Goal: Task Accomplishment & Management: Use online tool/utility

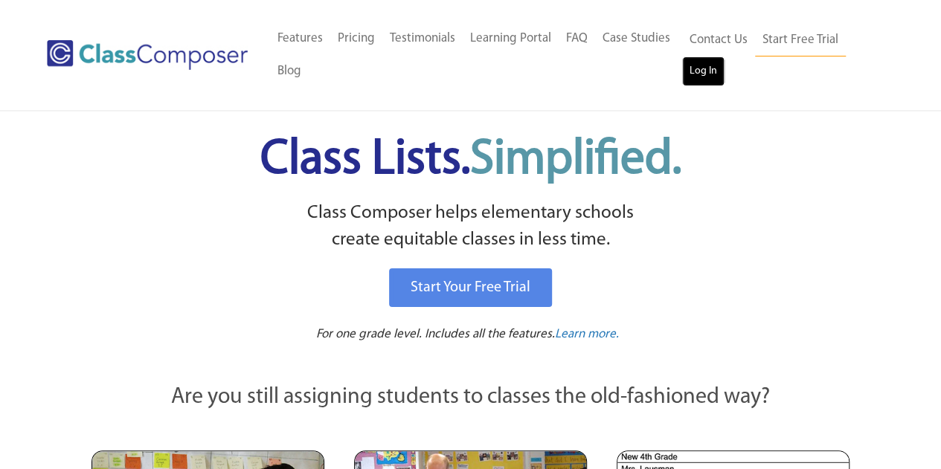
click at [697, 82] on link "Log In" at bounding box center [703, 72] width 42 height 30
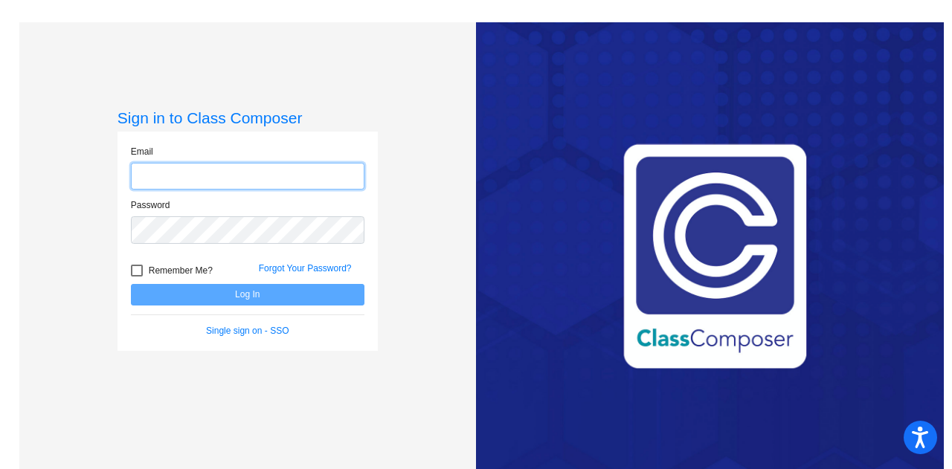
click at [201, 177] on input "email" at bounding box center [248, 177] width 234 height 28
type input "[PERSON_NAME][EMAIL_ADDRESS][PERSON_NAME][DOMAIN_NAME]"
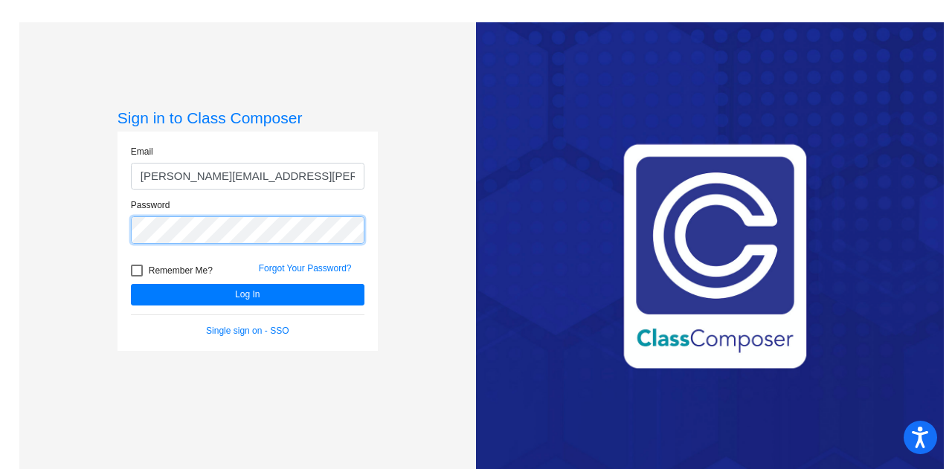
click at [131, 284] on button "Log In" at bounding box center [248, 295] width 234 height 22
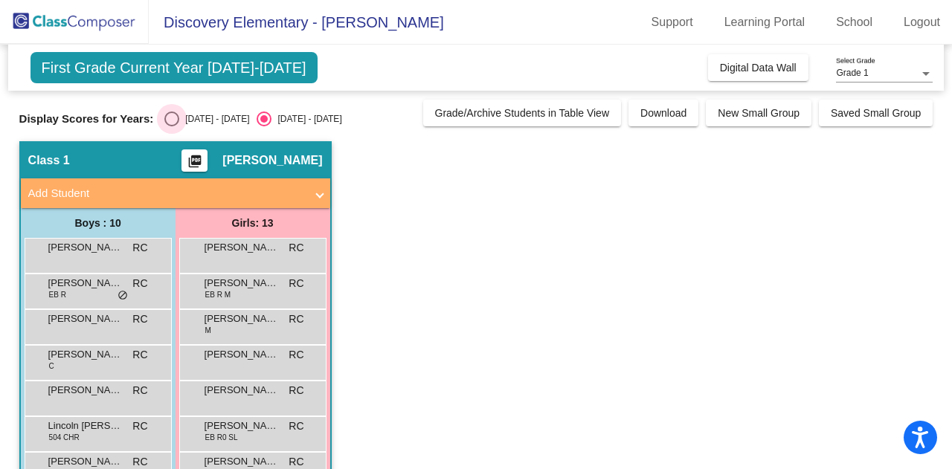
click at [171, 115] on div "Select an option" at bounding box center [171, 119] width 15 height 15
click at [171, 126] on input "2024 - 2025" at bounding box center [171, 126] width 1 height 1
radio input "true"
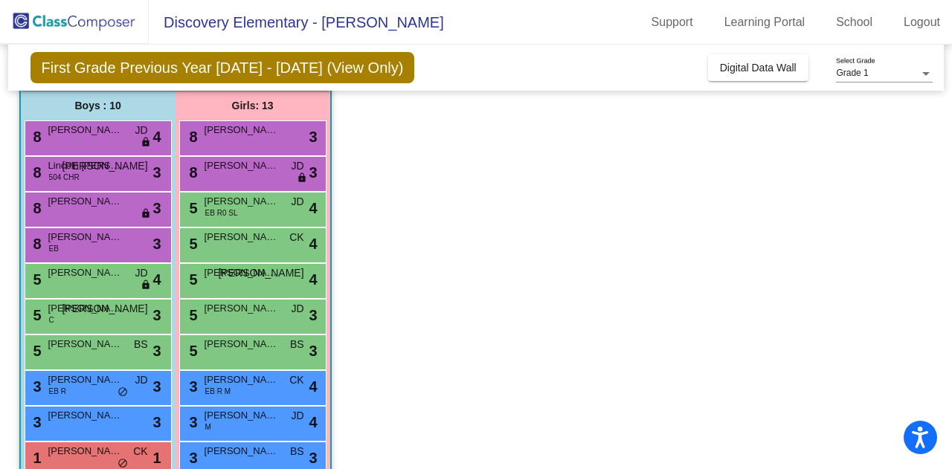
scroll to position [118, 0]
click at [102, 169] on span "Lincoln A. Harrigan" at bounding box center [85, 165] width 74 height 15
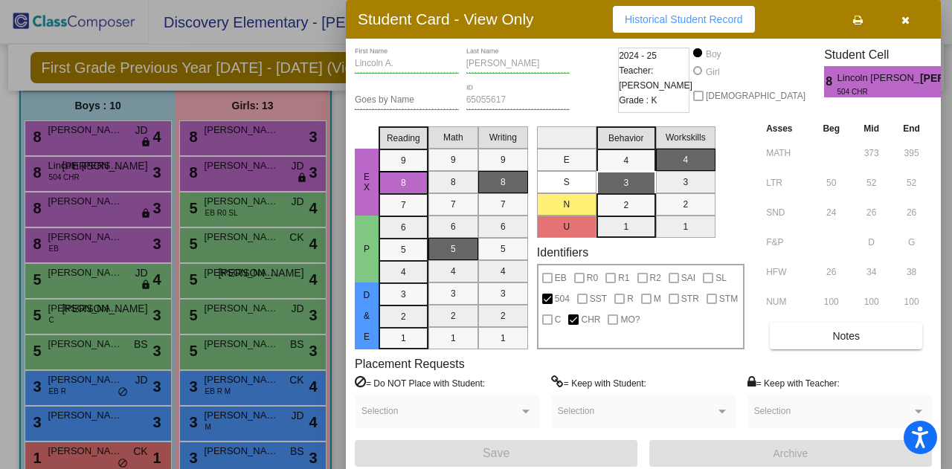
click at [909, 21] on icon "button" at bounding box center [906, 20] width 8 height 10
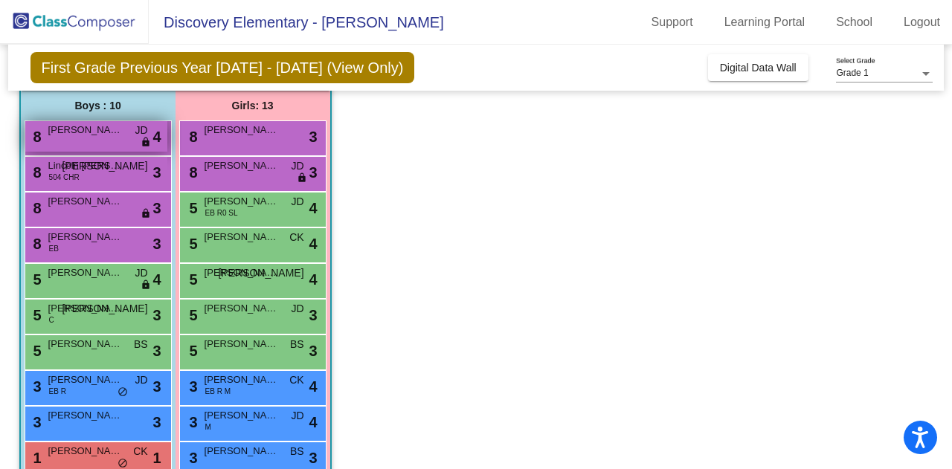
click at [100, 131] on span "Riyaan T. Soni" at bounding box center [85, 130] width 74 height 15
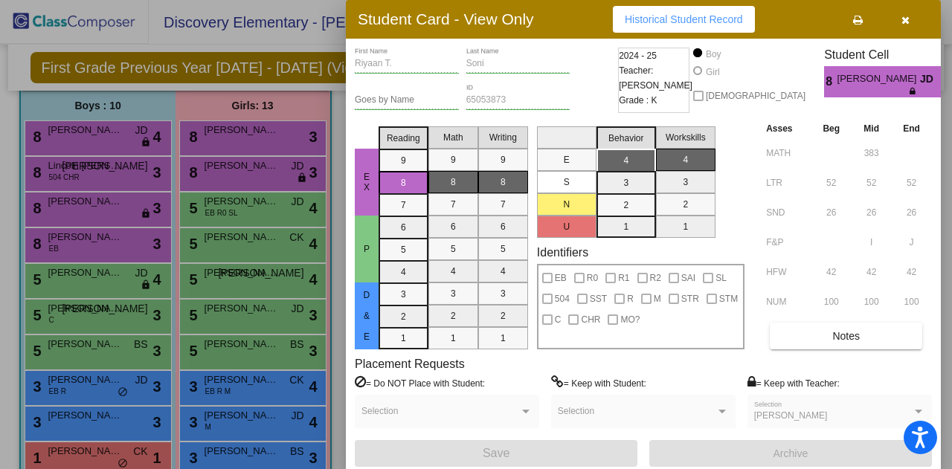
click at [110, 203] on div at bounding box center [476, 234] width 952 height 469
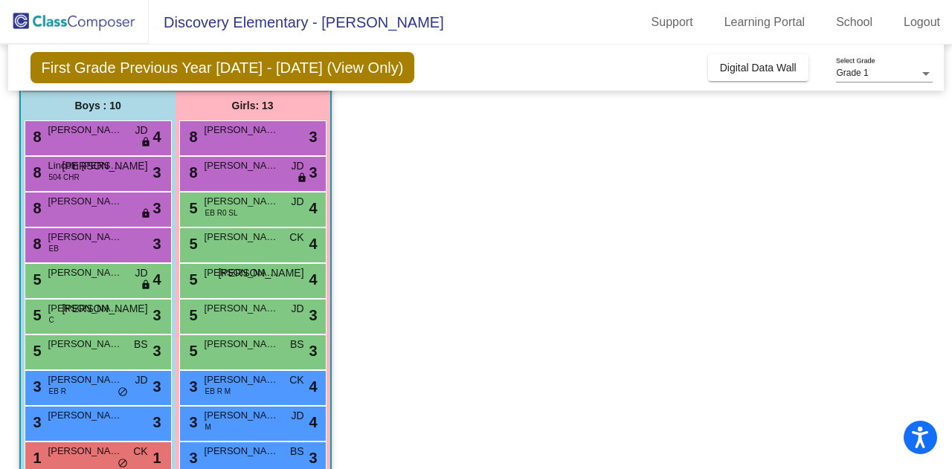
click at [110, 203] on span "Nimit V. Bhavsar" at bounding box center [85, 201] width 74 height 15
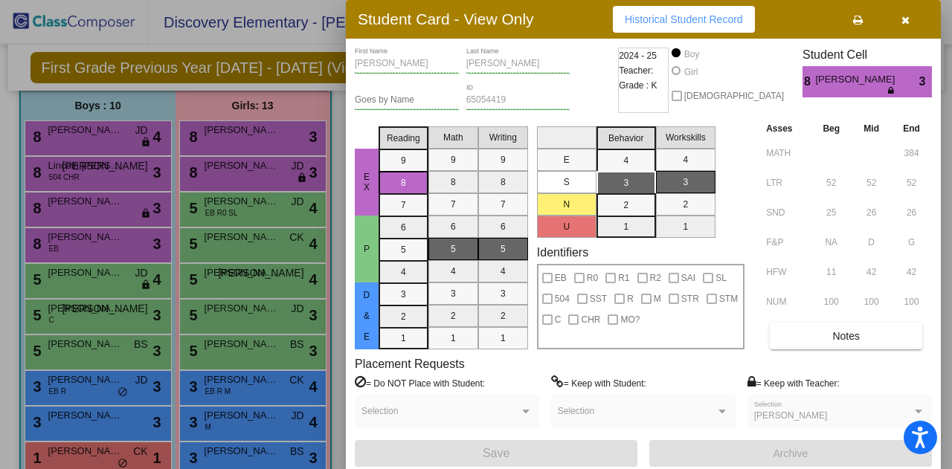
click at [251, 175] on div at bounding box center [476, 234] width 952 height 469
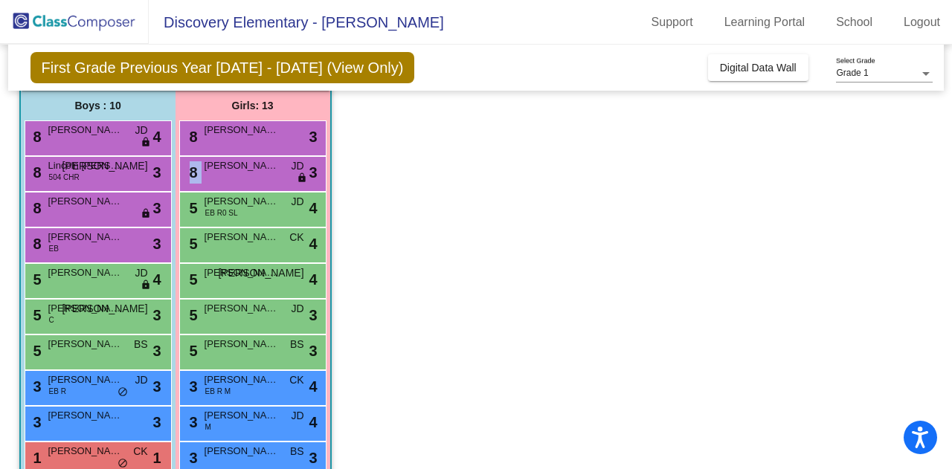
click at [251, 175] on div "8 Leya A. Nazemian JD lock do_not_disturb_alt 3" at bounding box center [252, 172] width 142 height 30
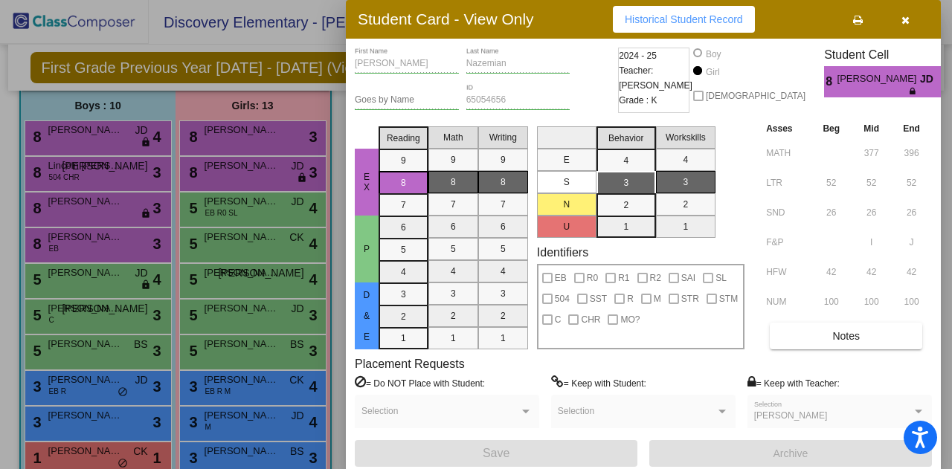
click at [115, 284] on div at bounding box center [476, 234] width 952 height 469
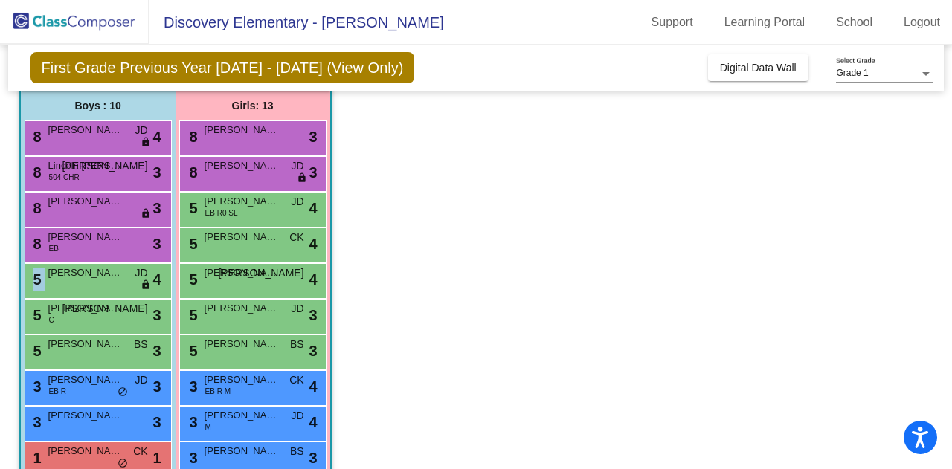
click at [115, 284] on div "5 Brady Solis JD lock do_not_disturb_alt 4" at bounding box center [96, 279] width 142 height 30
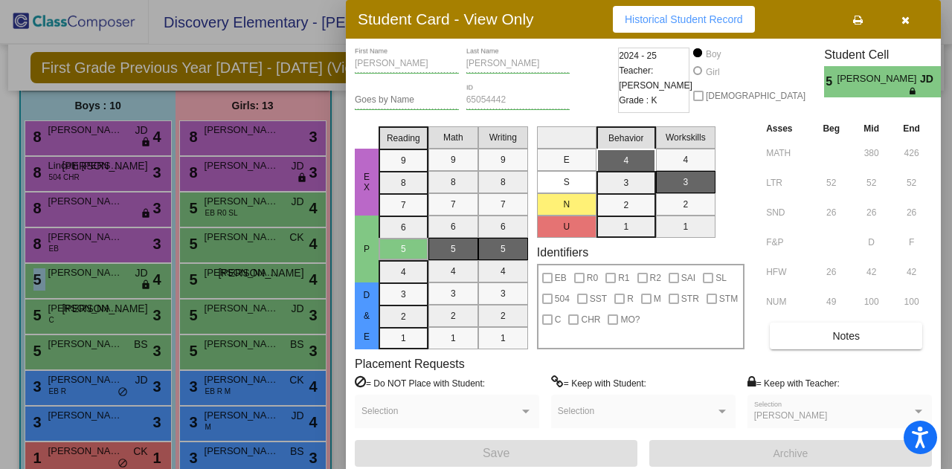
click at [905, 17] on icon "button" at bounding box center [906, 20] width 8 height 10
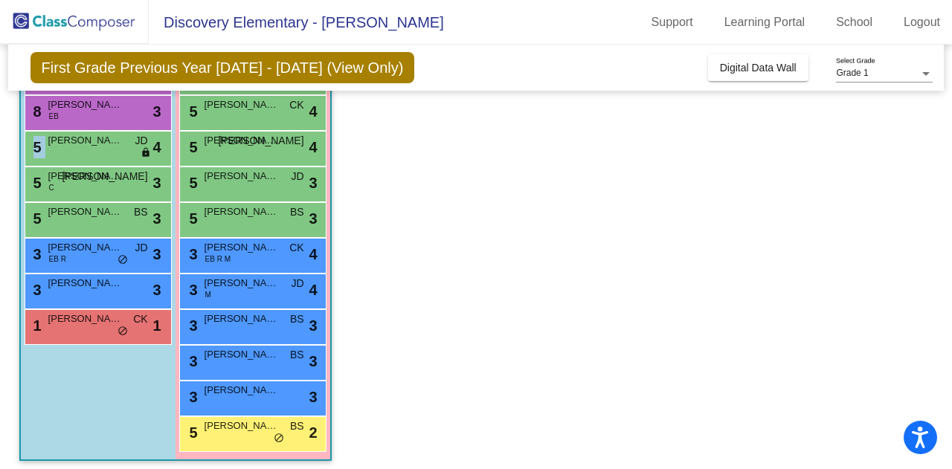
scroll to position [256, 0]
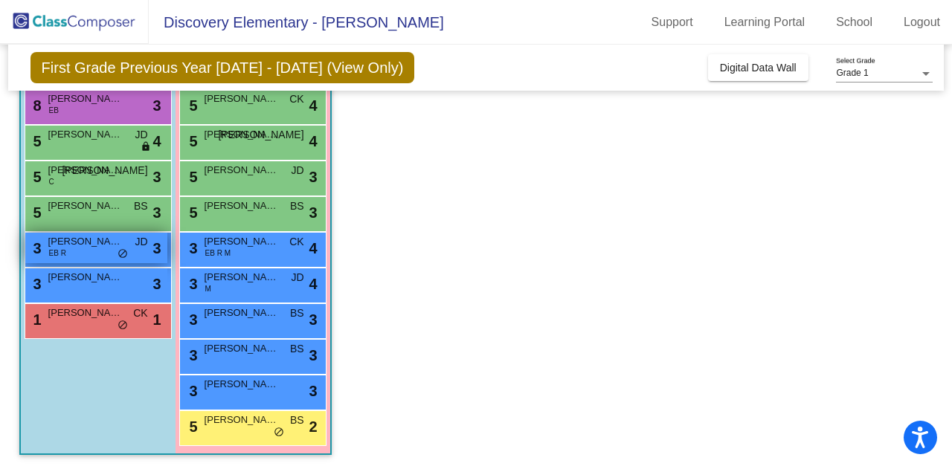
click at [112, 252] on div "3 Edgar S. Lopez EB R JD lock do_not_disturb_alt 3" at bounding box center [96, 248] width 142 height 30
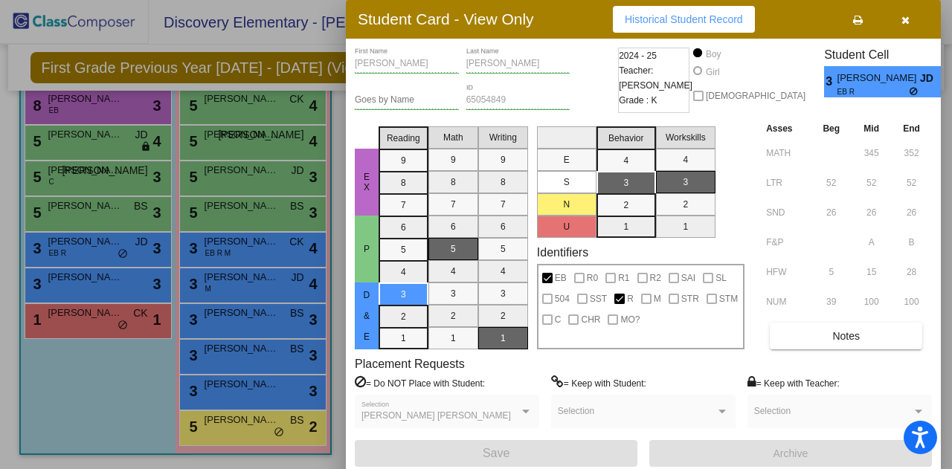
click at [905, 19] on icon "button" at bounding box center [906, 20] width 8 height 10
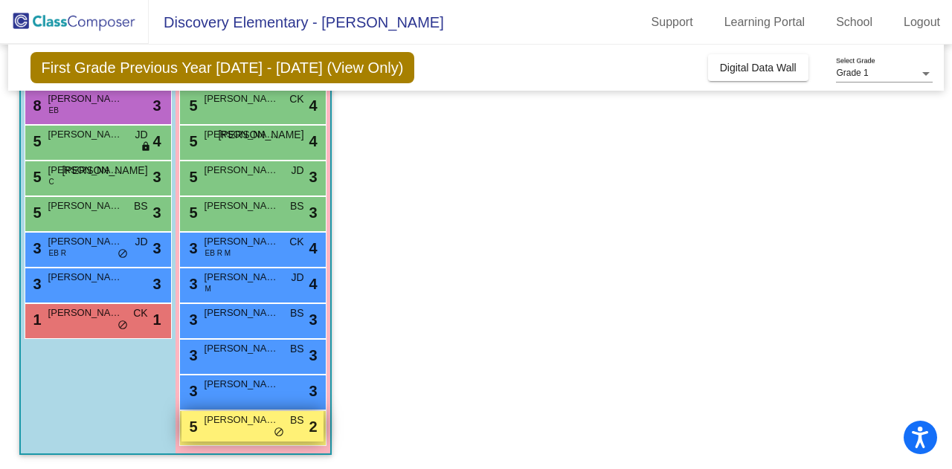
click at [237, 430] on div "5 Madison Brackin BS lock do_not_disturb_alt 2" at bounding box center [252, 426] width 142 height 30
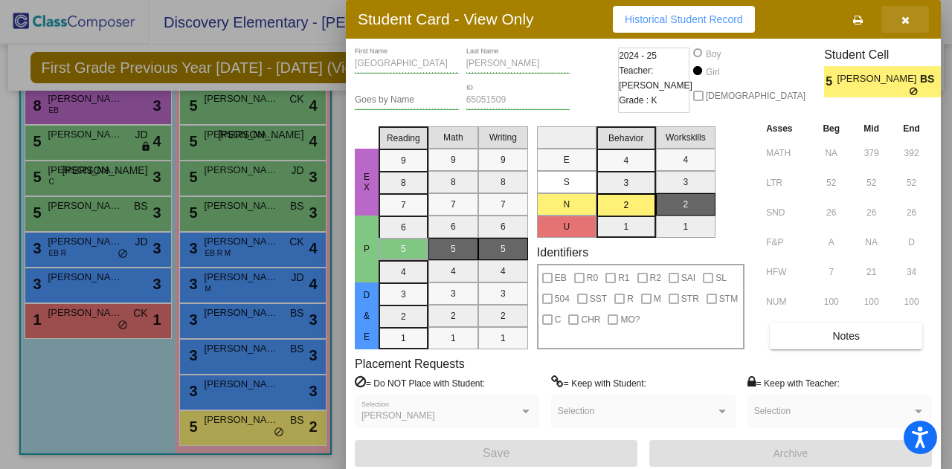
click at [908, 23] on icon "button" at bounding box center [906, 20] width 8 height 10
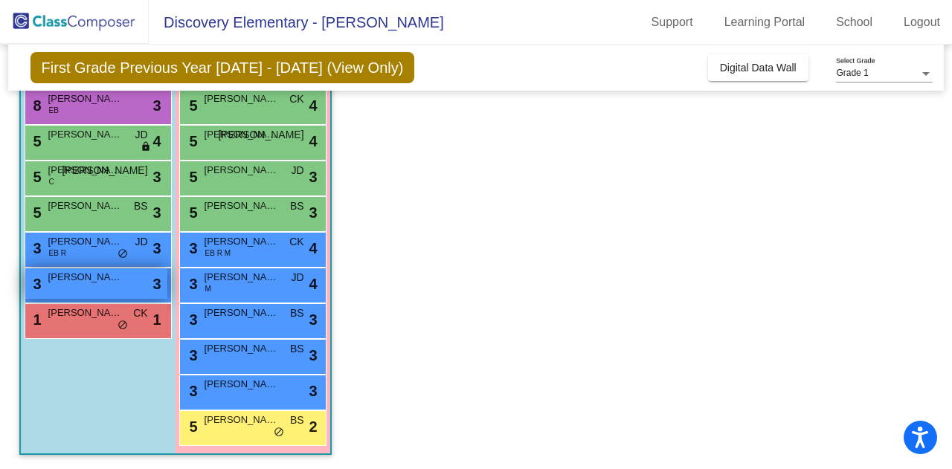
click at [92, 280] on span "Julian E. Lopez" at bounding box center [85, 277] width 74 height 15
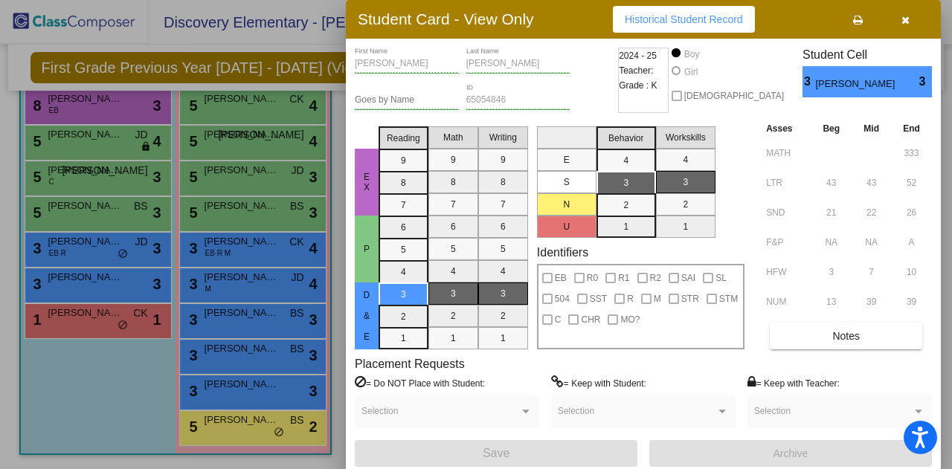
click at [95, 248] on div at bounding box center [476, 234] width 952 height 469
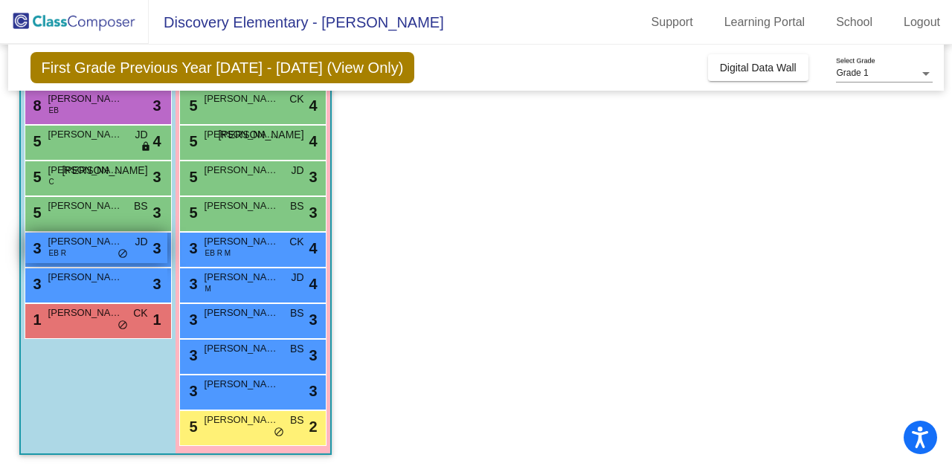
click at [96, 248] on span "Edgar S. Lopez" at bounding box center [85, 241] width 74 height 15
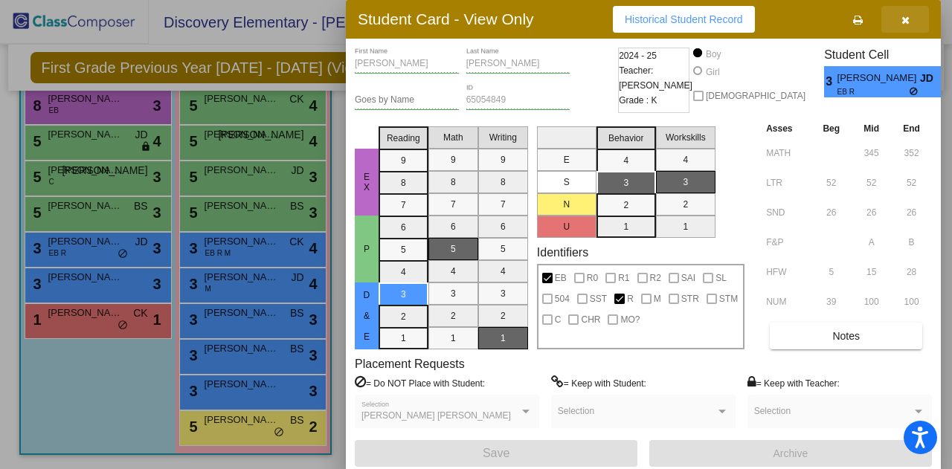
click at [909, 19] on button "button" at bounding box center [905, 19] width 48 height 27
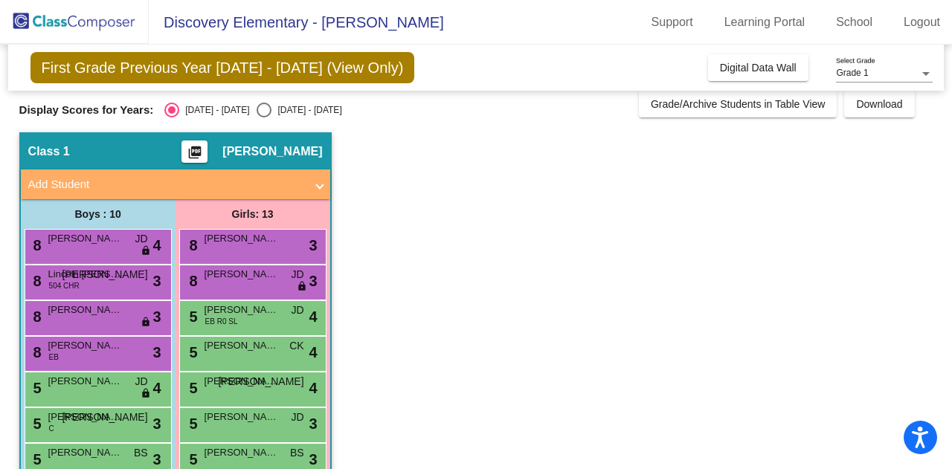
scroll to position [0, 0]
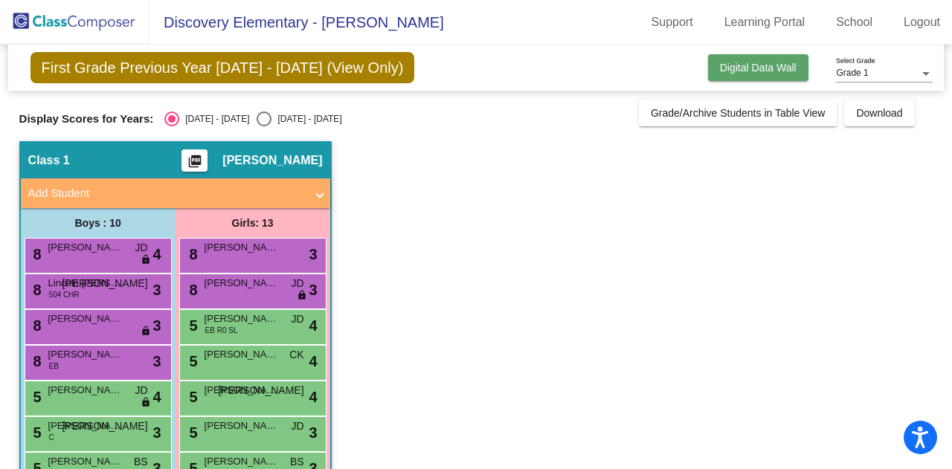
click at [768, 68] on span "Digital Data Wall" at bounding box center [758, 68] width 77 height 12
